Goal: Task Accomplishment & Management: Use online tool/utility

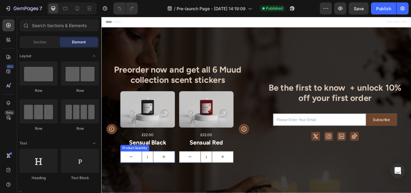
click at [186, 181] on button "increment" at bounding box center [174, 180] width 25 height 13
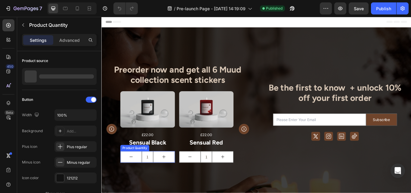
type input "2"
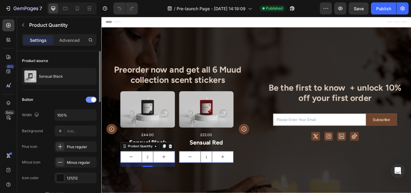
click at [92, 101] on span at bounding box center [93, 99] width 5 height 5
click at [71, 43] on div "Advanced" at bounding box center [70, 40] width 30 height 10
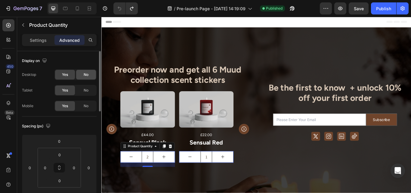
click at [84, 76] on span "No" at bounding box center [86, 74] width 5 height 5
click at [84, 86] on div "No" at bounding box center [86, 91] width 20 height 10
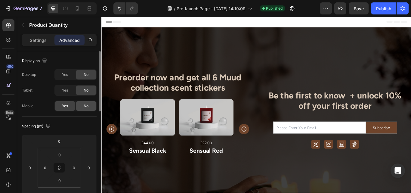
drag, startPoint x: 84, startPoint y: 104, endPoint x: 176, endPoint y: 16, distance: 127.8
click at [84, 104] on span "No" at bounding box center [86, 105] width 5 height 5
click at [66, 74] on span "Yes" at bounding box center [65, 74] width 6 height 5
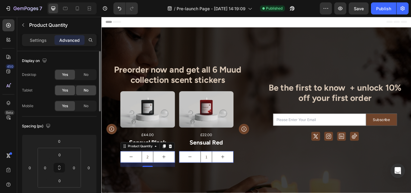
click at [69, 89] on div "Yes" at bounding box center [65, 91] width 20 height 10
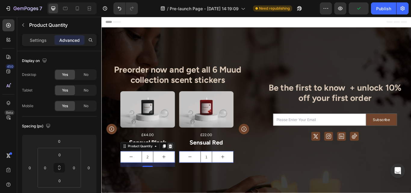
click at [183, 165] on icon at bounding box center [181, 167] width 5 height 5
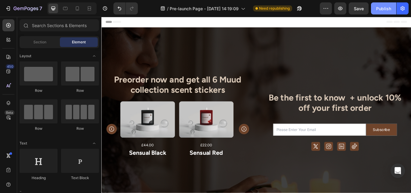
click at [388, 7] on div "Publish" at bounding box center [383, 8] width 15 height 6
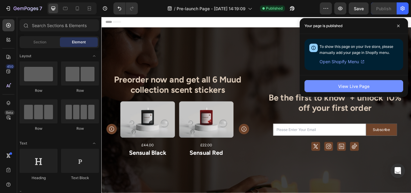
click at [332, 85] on button "View Live Page" at bounding box center [354, 86] width 99 height 12
